Goal: Transaction & Acquisition: Purchase product/service

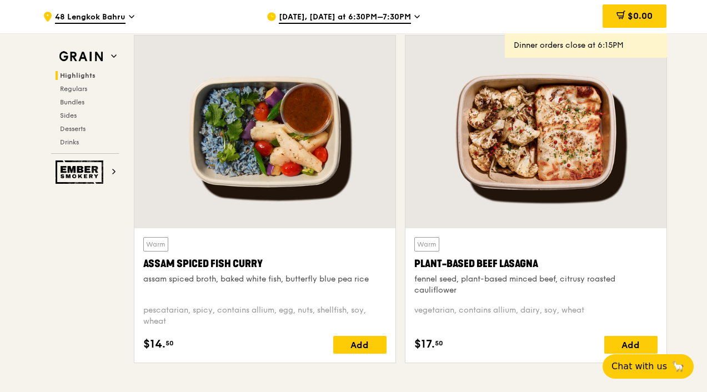
scroll to position [398, 0]
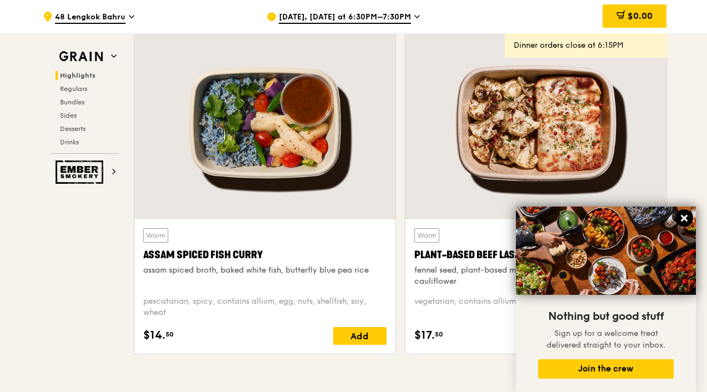
click at [689, 218] on icon at bounding box center [685, 218] width 10 height 10
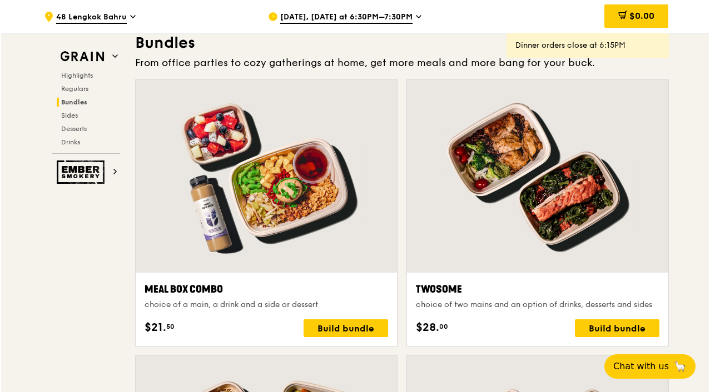
scroll to position [1649, 0]
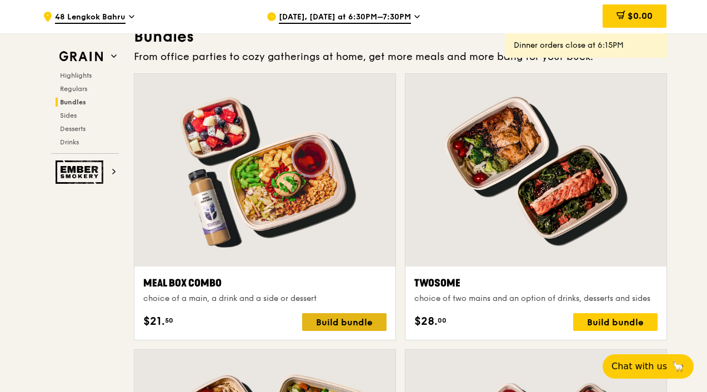
click at [366, 331] on div "Build bundle" at bounding box center [344, 322] width 84 height 18
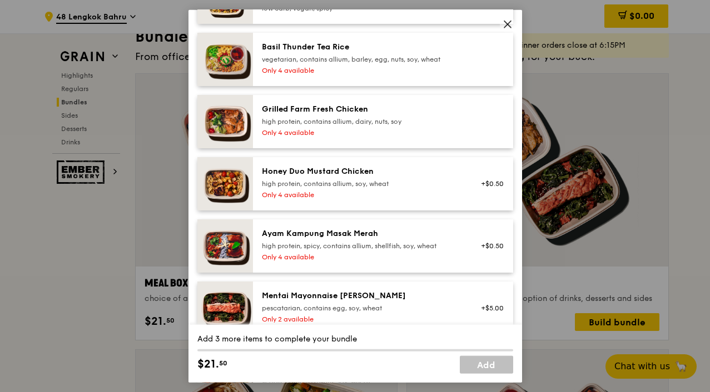
scroll to position [272, 0]
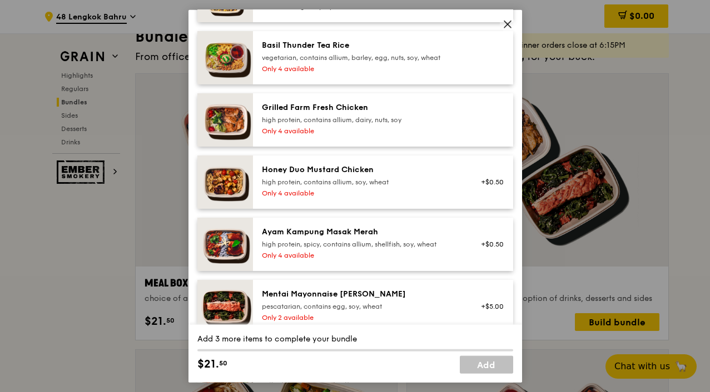
click at [506, 26] on icon at bounding box center [507, 24] width 10 height 10
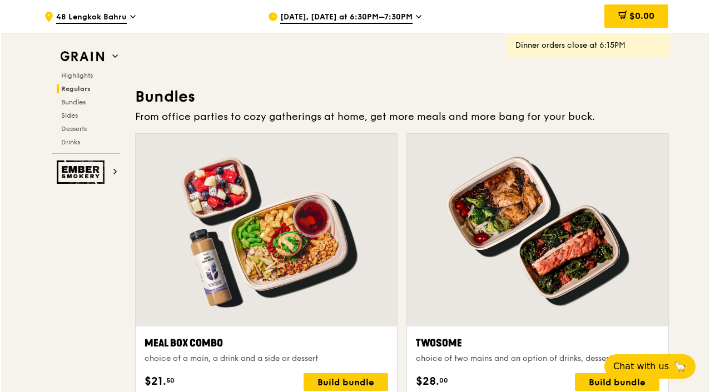
scroll to position [1655, 0]
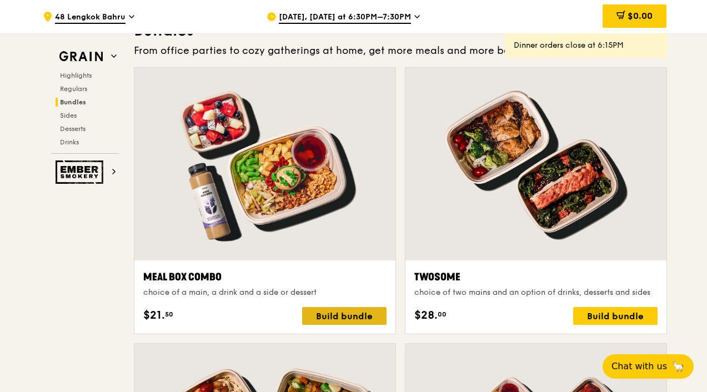
click at [342, 325] on div "Build bundle" at bounding box center [344, 316] width 84 height 18
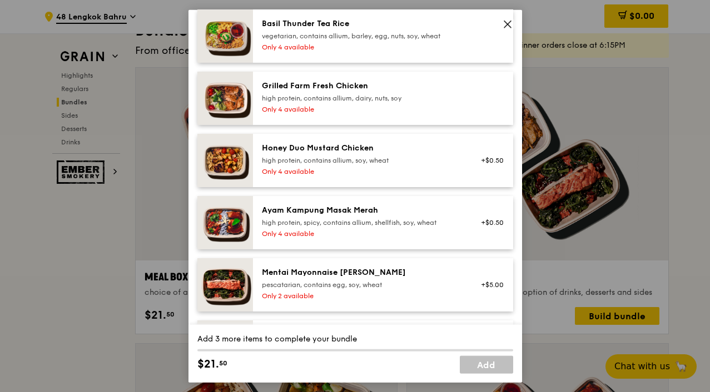
scroll to position [316, 0]
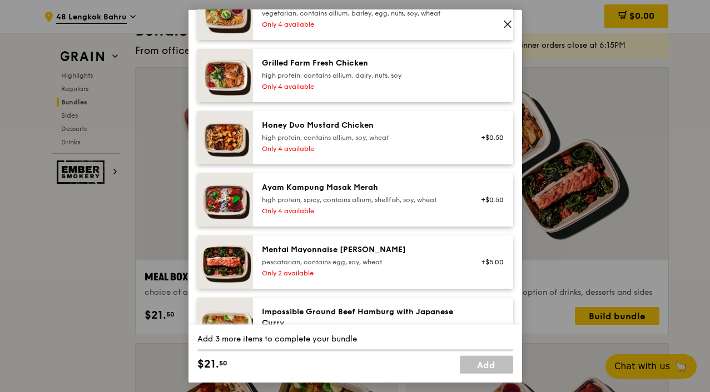
click at [419, 263] on div "pescatarian, contains egg, soy, wheat" at bounding box center [361, 262] width 199 height 9
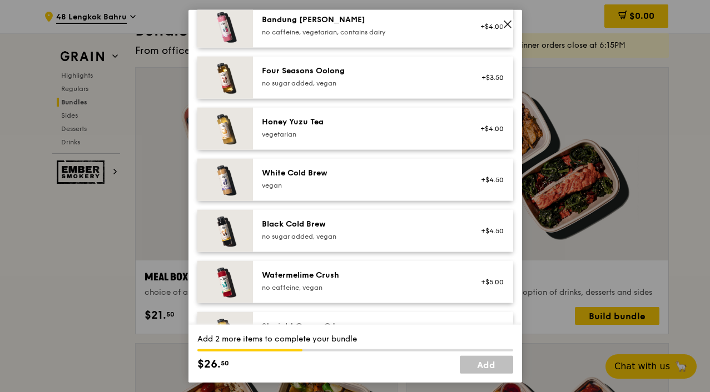
scroll to position [1431, 0]
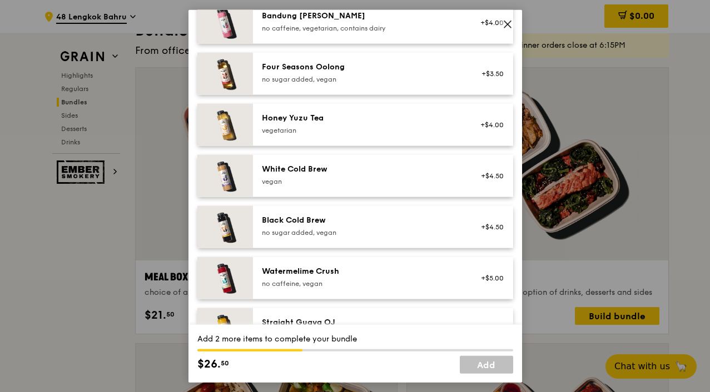
click at [428, 183] on div "vegan" at bounding box center [361, 181] width 199 height 9
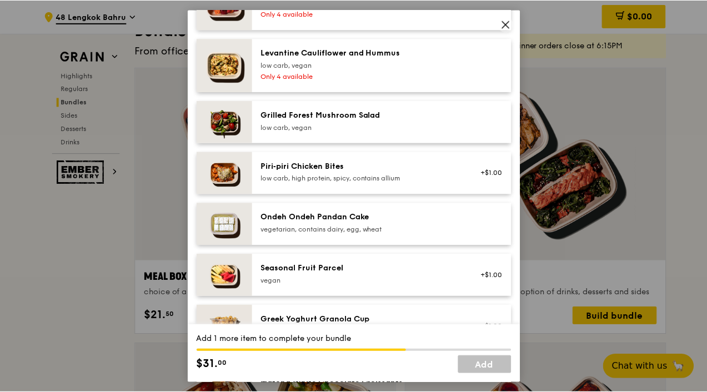
scroll to position [782, 0]
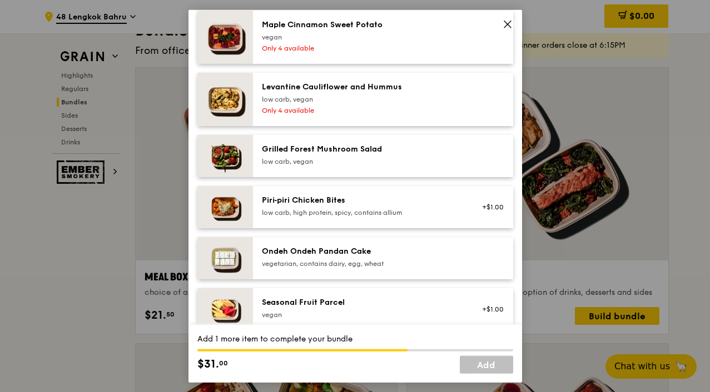
click at [432, 161] on div "low carb, vegan" at bounding box center [361, 161] width 199 height 9
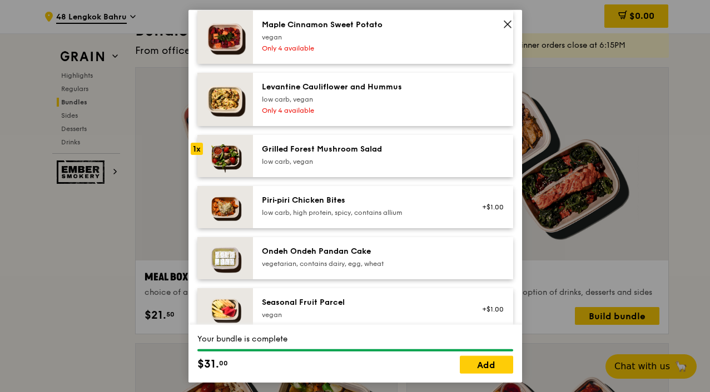
click at [500, 26] on span at bounding box center [508, 25] width 16 height 16
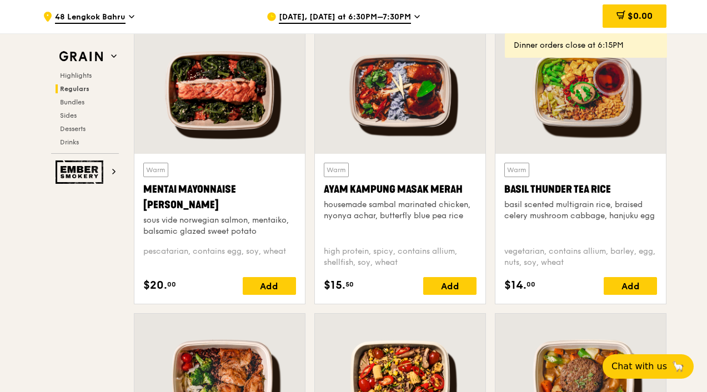
scroll to position [1031, 0]
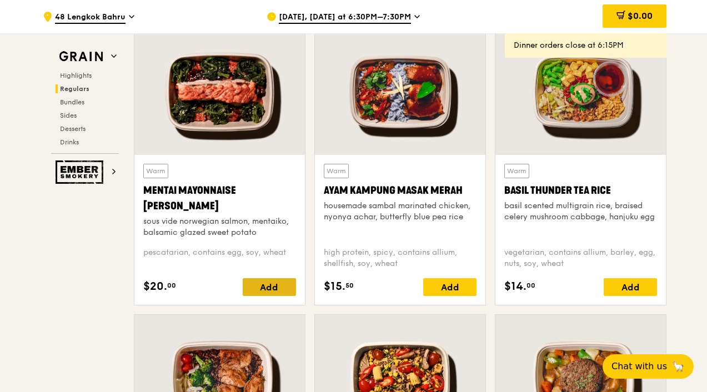
click at [273, 296] on div "Add" at bounding box center [269, 287] width 53 height 18
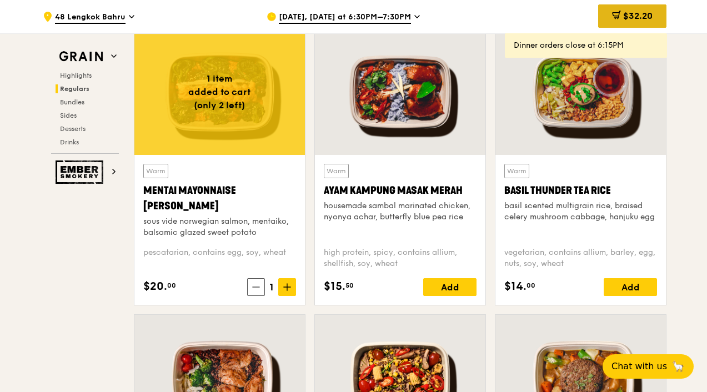
click at [618, 19] on icon at bounding box center [616, 15] width 9 height 9
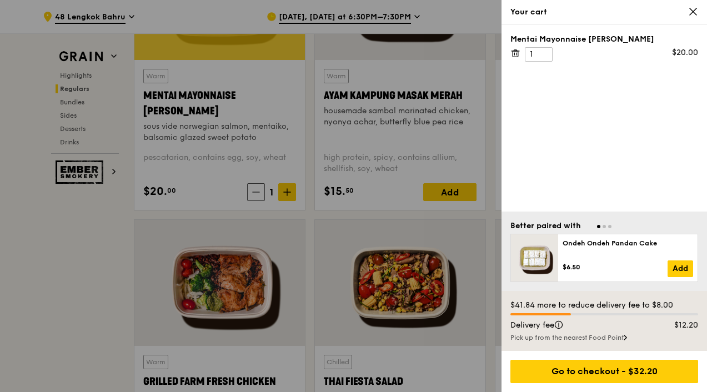
scroll to position [1128, 0]
